Goal: Task Accomplishment & Management: Manage account settings

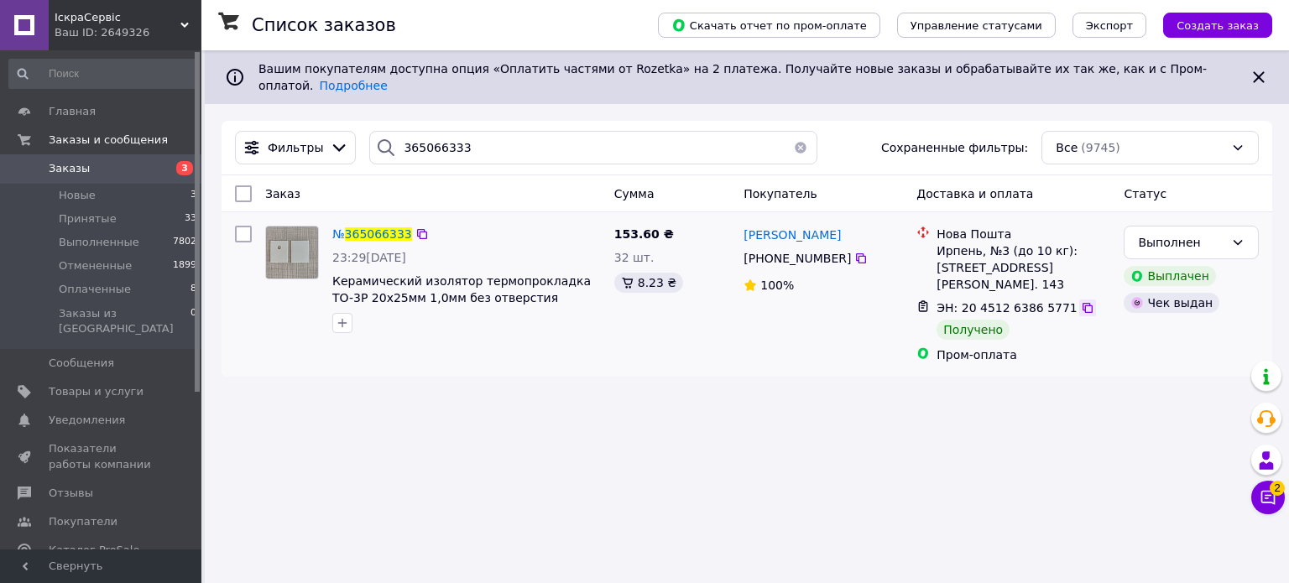
click at [1079, 300] on div at bounding box center [1087, 308] width 17 height 17
click at [1083, 303] on icon at bounding box center [1088, 308] width 10 height 10
click at [65, 378] on link "Товары и услуги" at bounding box center [103, 392] width 206 height 29
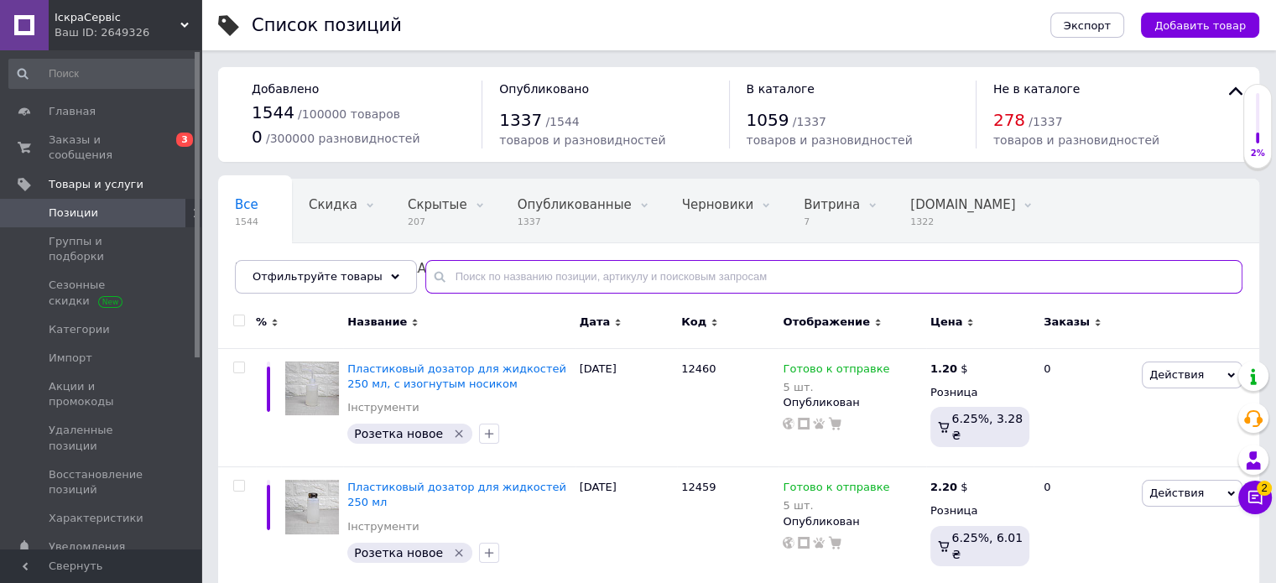
click at [531, 274] on input "text" at bounding box center [833, 277] width 817 height 34
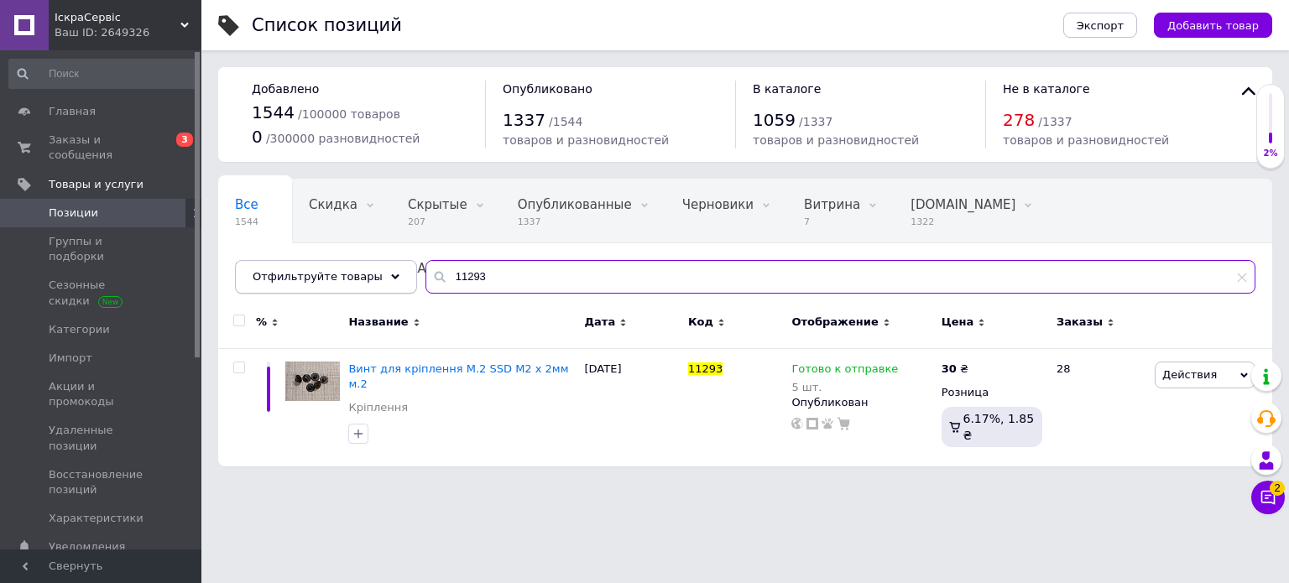
drag, startPoint x: 511, startPoint y: 272, endPoint x: 352, endPoint y: 284, distance: 159.9
click at [352, 284] on div "Отфильтруйте товары 11293" at bounding box center [745, 277] width 1020 height 34
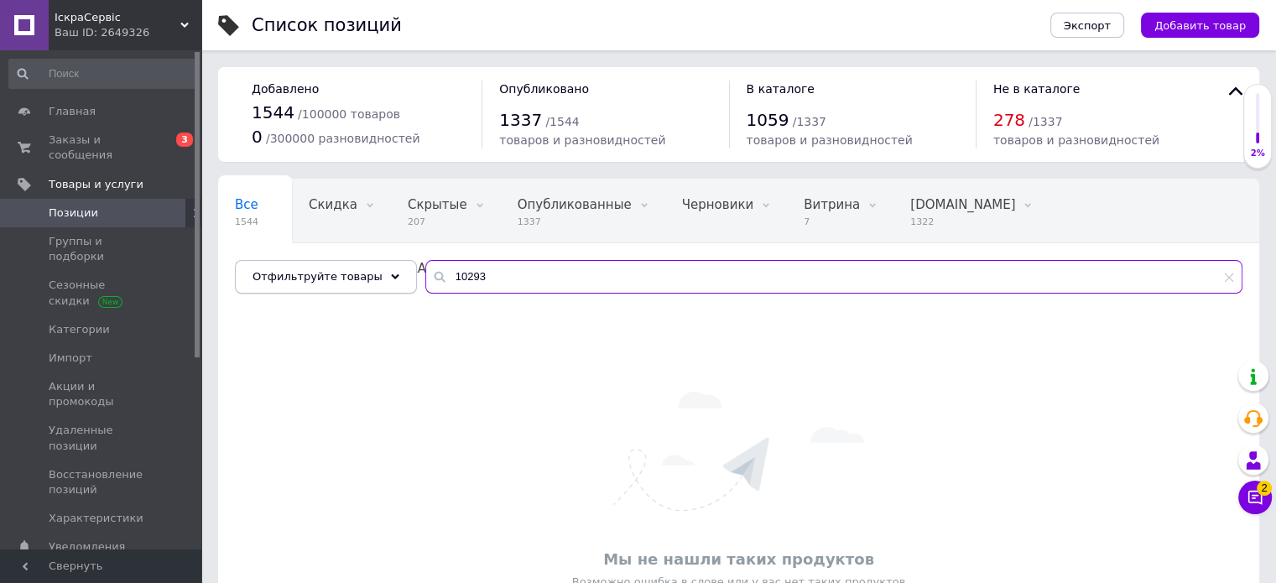
drag, startPoint x: 437, startPoint y: 277, endPoint x: 360, endPoint y: 279, distance: 77.2
click at [363, 279] on div "Отфильтруйте товары 10293" at bounding box center [739, 277] width 1008 height 34
type input "11232"
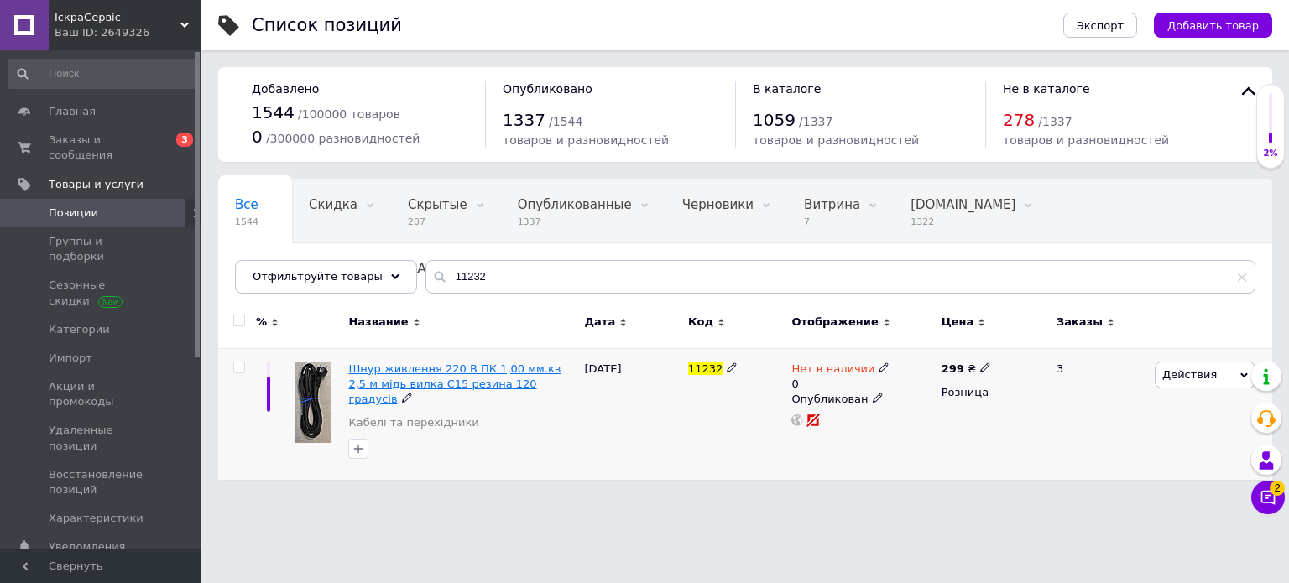
click at [481, 378] on span "Шнур живлення 220 В ПК 1,00 мм.кв 2,5 м мідь вилка C15 резина 120 градусів" at bounding box center [454, 384] width 212 height 43
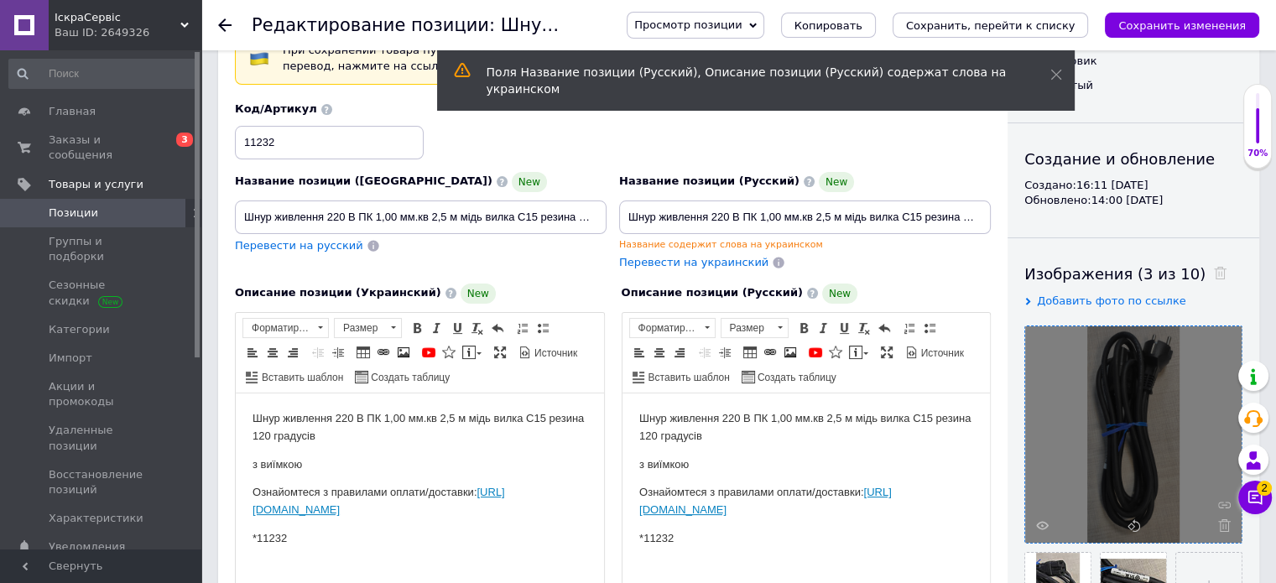
scroll to position [168, 0]
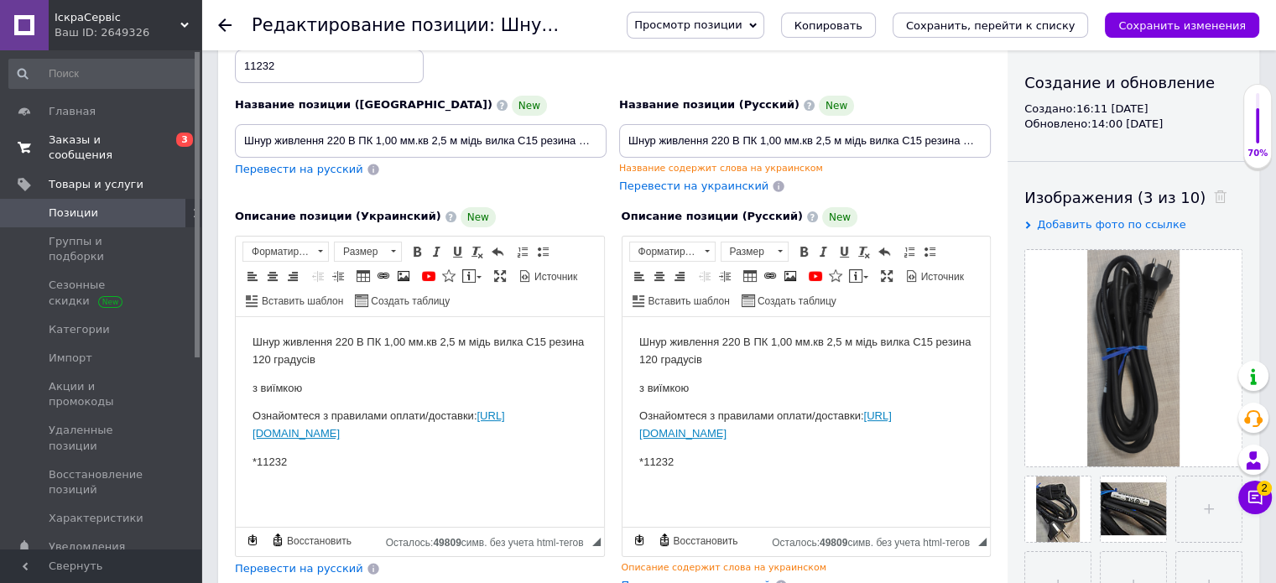
click at [91, 140] on span "Заказы и сообщения" at bounding box center [102, 148] width 107 height 30
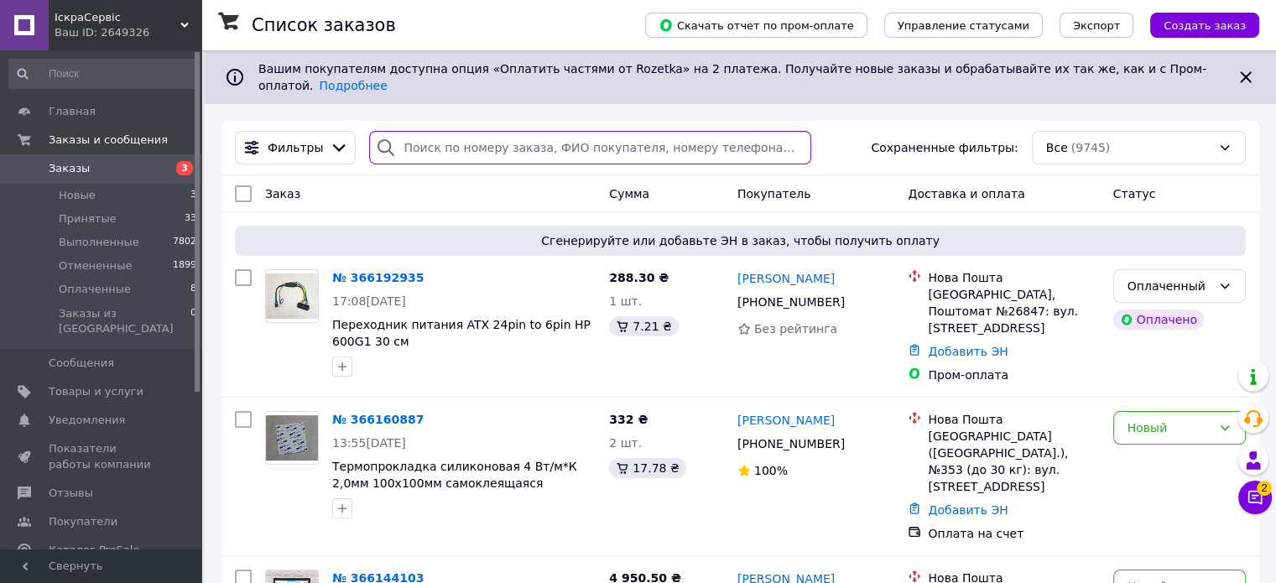
click at [543, 132] on input "search" at bounding box center [590, 148] width 442 height 34
paste input "365066333"
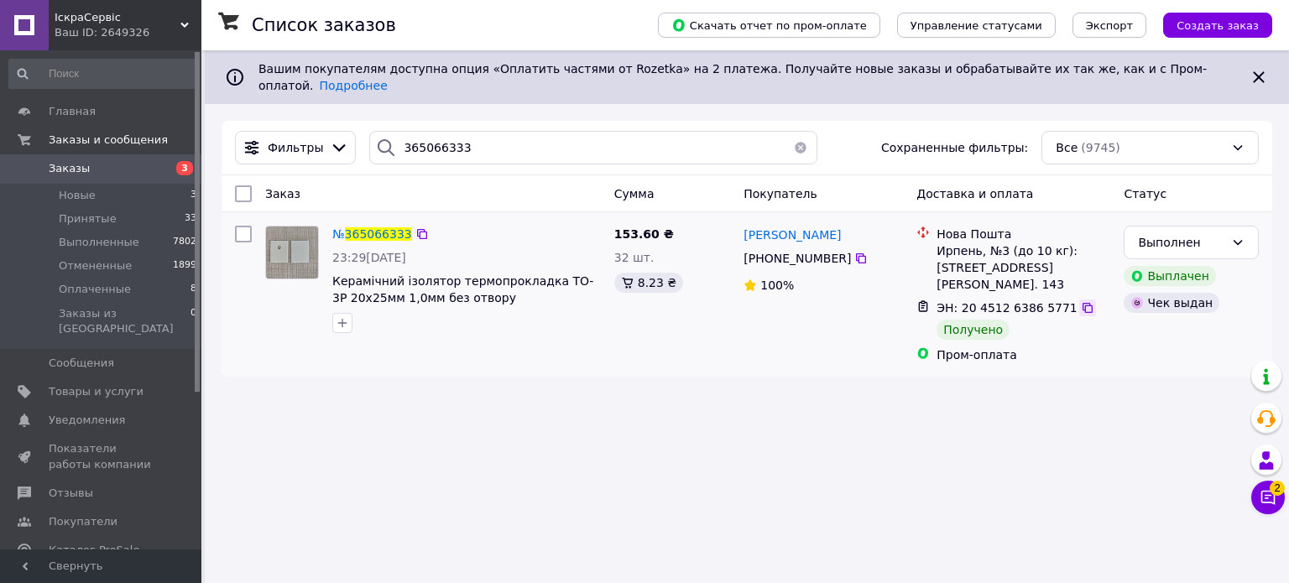
click at [1083, 303] on icon at bounding box center [1088, 308] width 10 height 10
drag, startPoint x: 494, startPoint y: 128, endPoint x: 341, endPoint y: 117, distance: 154.0
click at [341, 121] on div "Фильтры 365066333 Сохраненные фильтры: Все (9745)" at bounding box center [747, 148] width 1051 height 55
paste input "4374417"
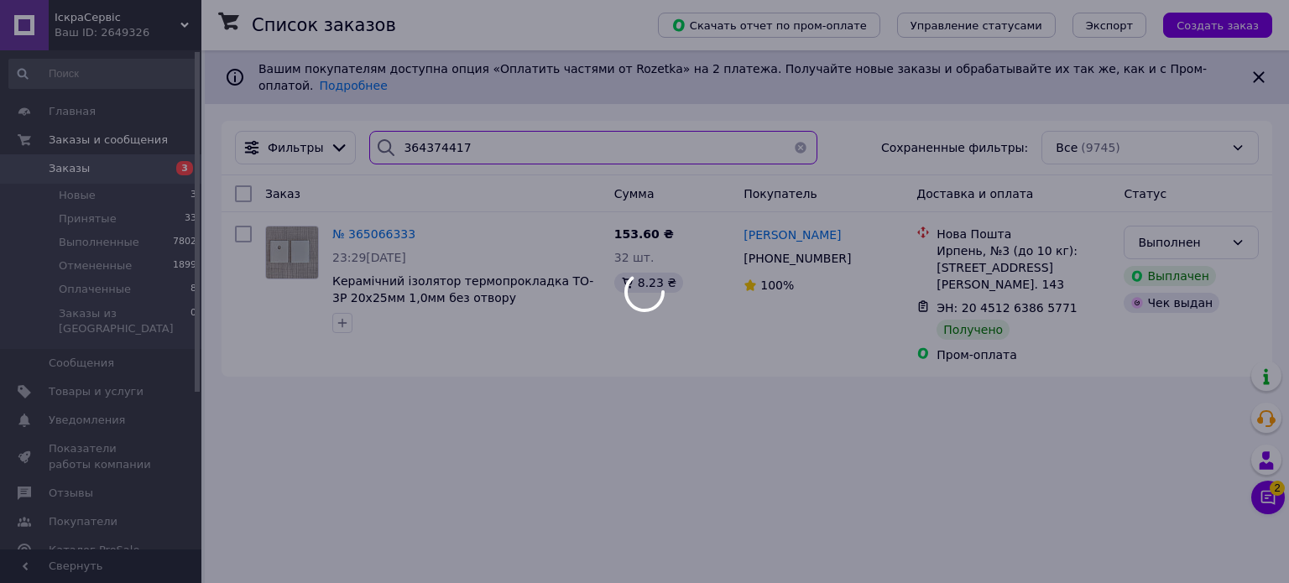
type input "364374417"
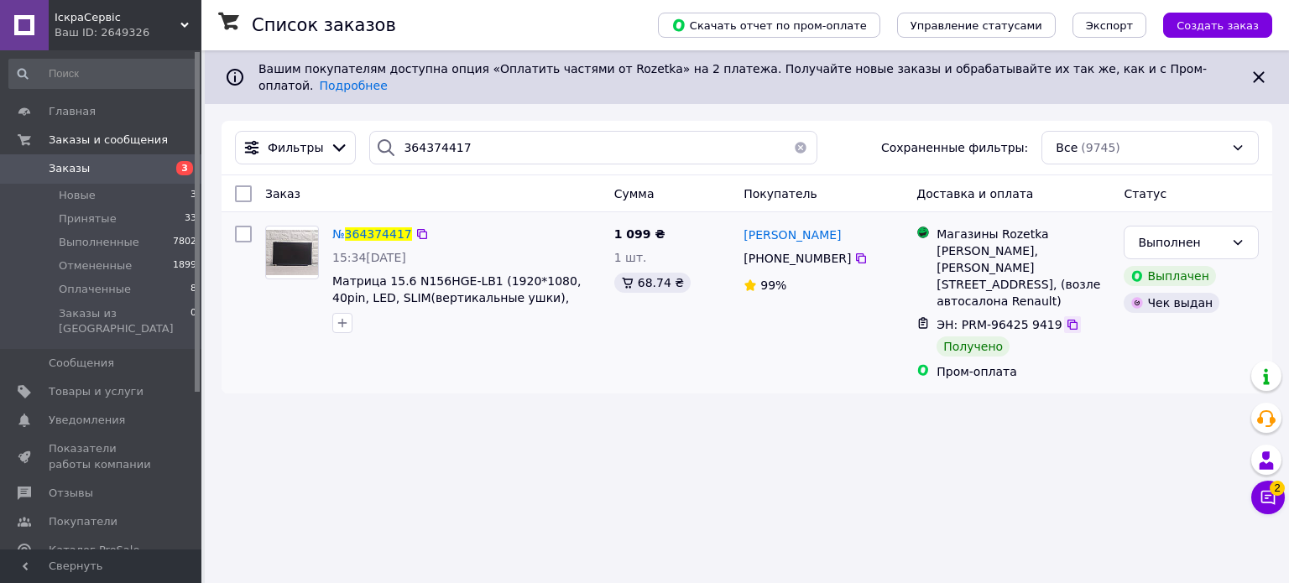
click at [1064, 316] on div at bounding box center [1072, 324] width 17 height 17
click at [1066, 318] on icon at bounding box center [1072, 324] width 13 height 13
click at [377, 227] on span "364374417" at bounding box center [378, 233] width 67 height 13
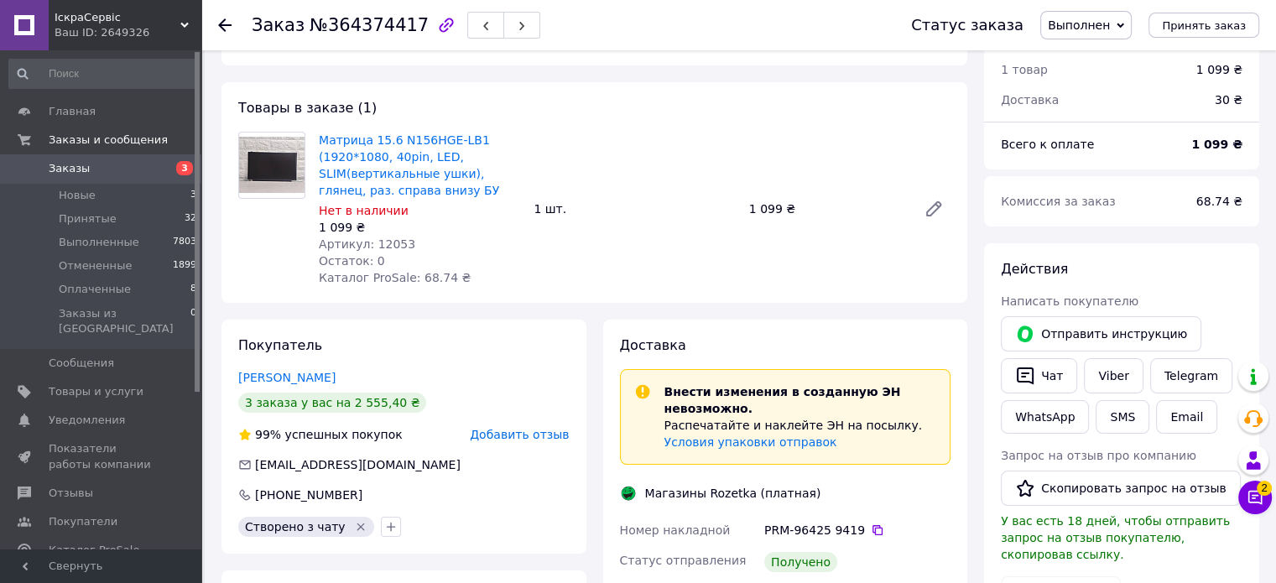
scroll to position [84, 0]
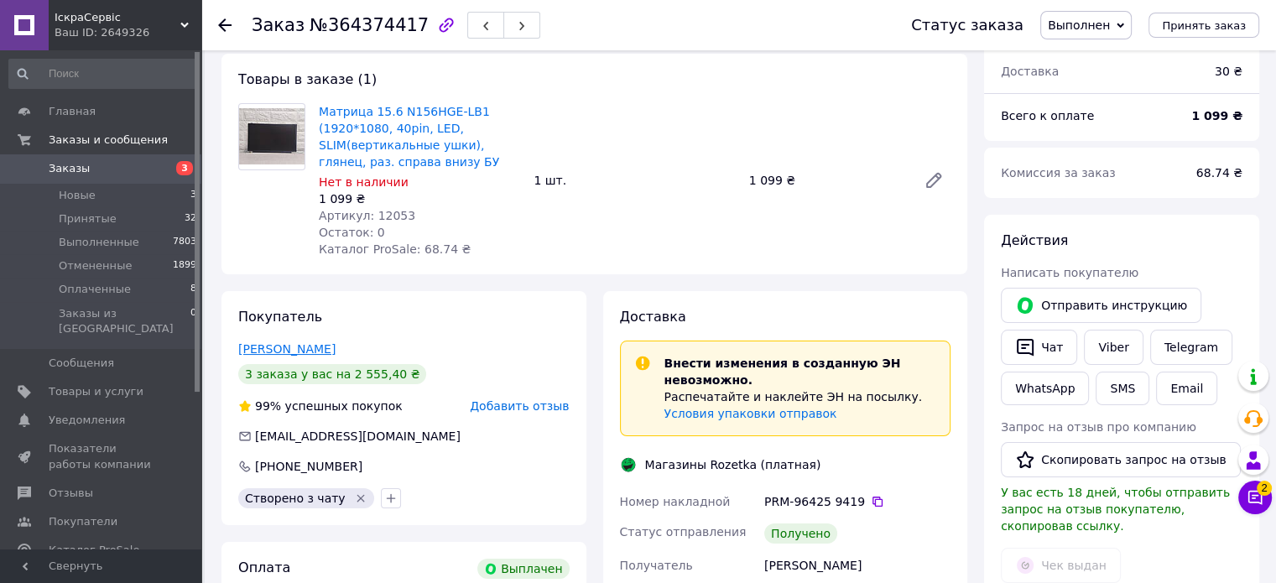
click at [279, 349] on link "[PERSON_NAME]" at bounding box center [286, 348] width 97 height 13
click at [415, 141] on link "Матрица 15.6 N156HGE-LB1 (1920*1080, 40pin, LED, SLIM(вертикальные ушки), гляне…" at bounding box center [409, 137] width 180 height 64
click at [871, 505] on icon at bounding box center [877, 501] width 13 height 13
click at [67, 170] on span "Заказы" at bounding box center [69, 168] width 41 height 15
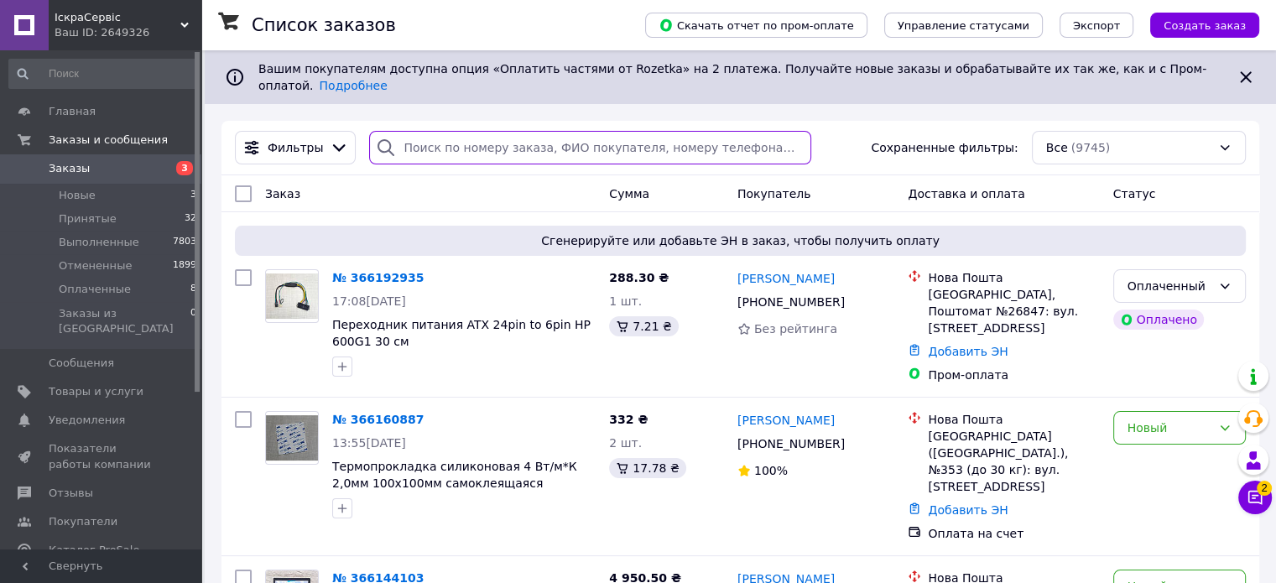
click at [505, 134] on input "search" at bounding box center [590, 148] width 442 height 34
paste input "365123783"
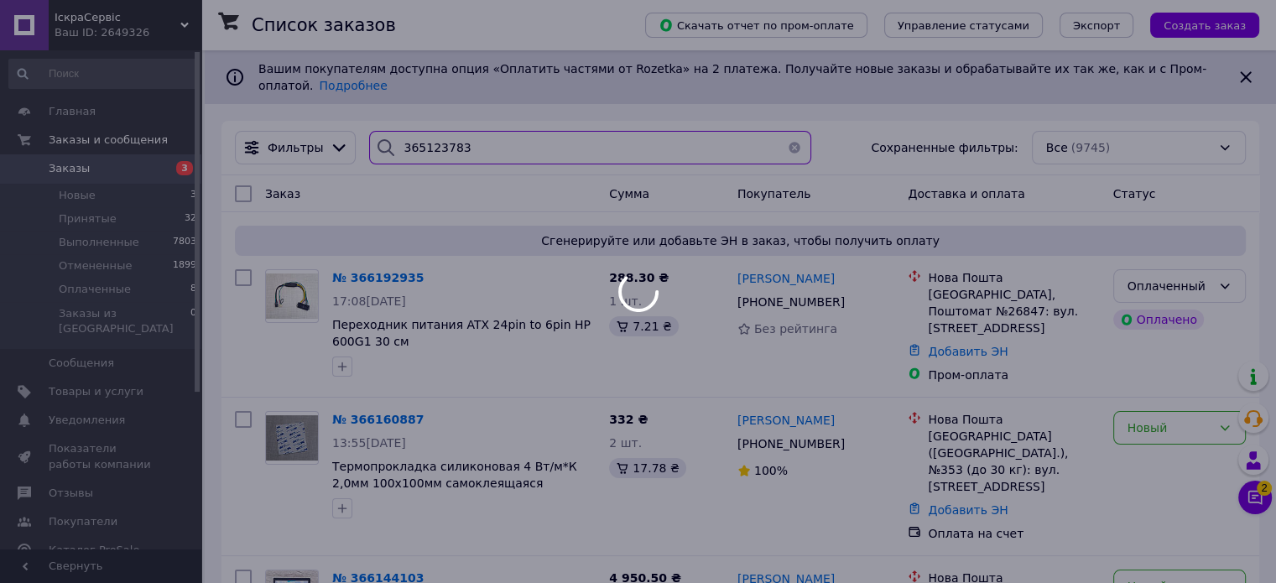
type input "365123783"
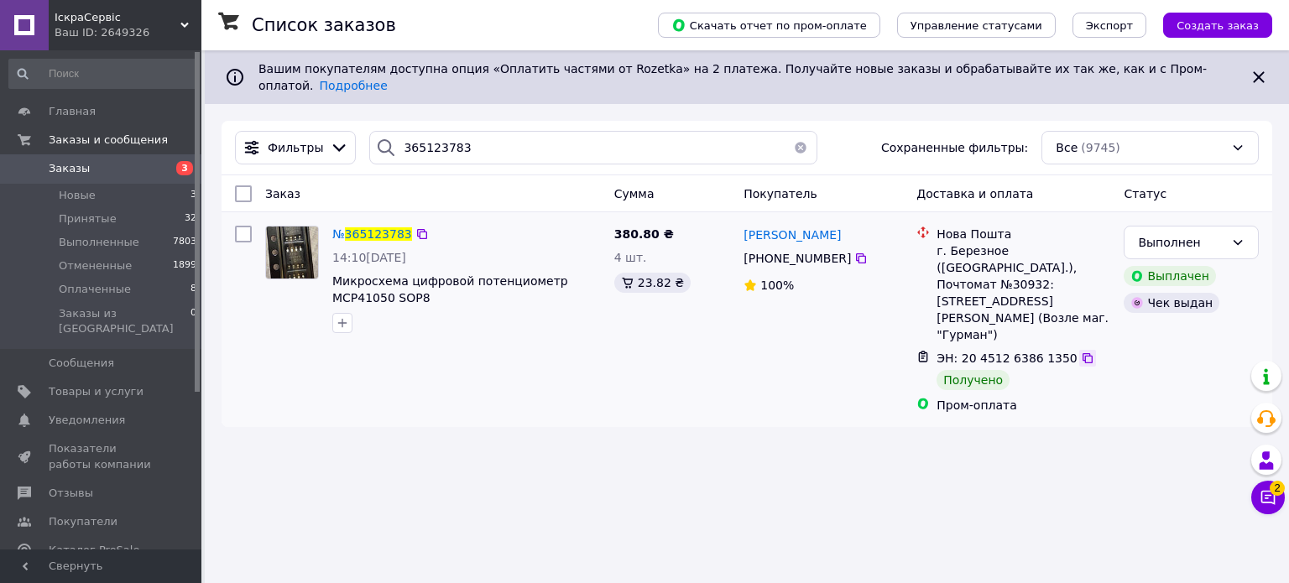
click at [1081, 352] on icon at bounding box center [1087, 358] width 13 height 13
